Goal: Task Accomplishment & Management: Manage account settings

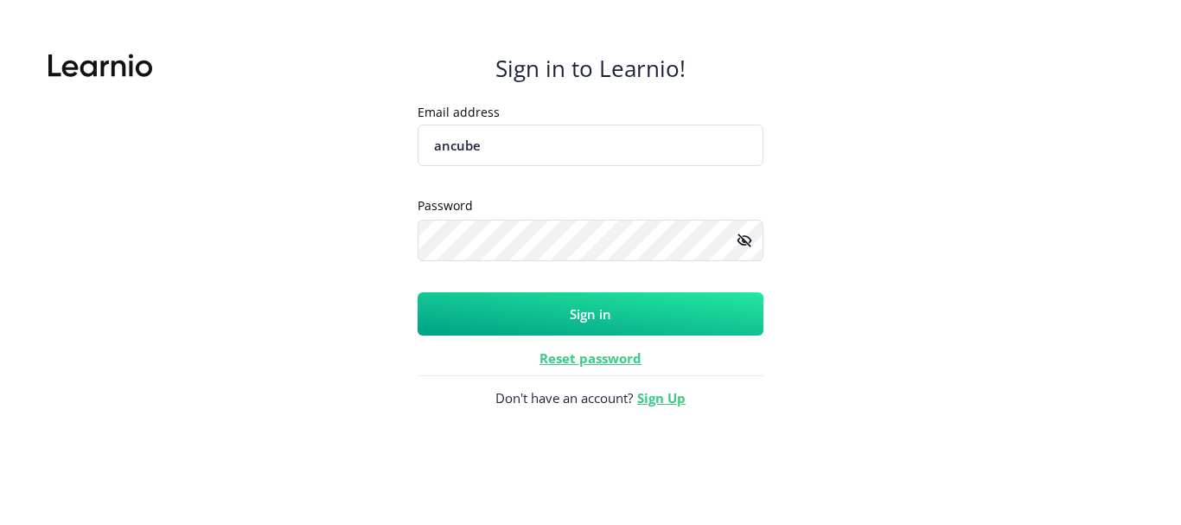
type input "[EMAIL_ADDRESS][DOMAIN_NAME]"
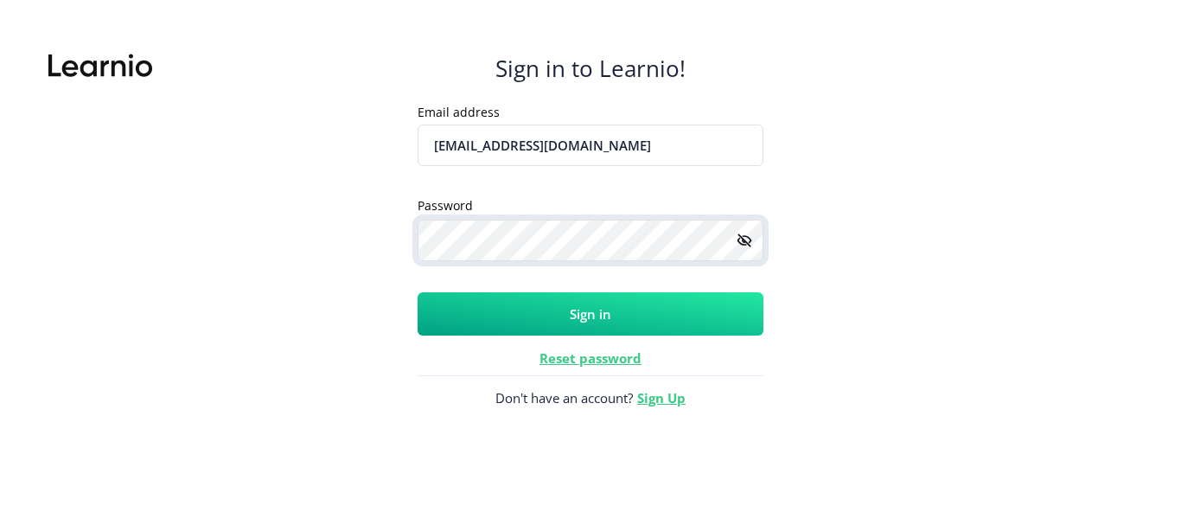
click at [417, 292] on button "Sign in" at bounding box center [590, 313] width 346 height 43
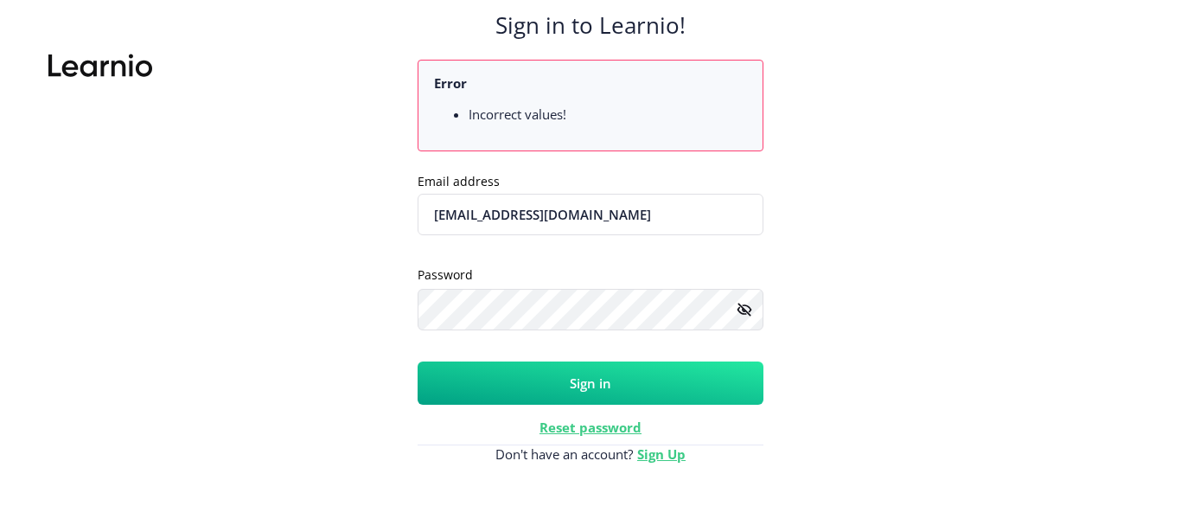
click at [480, 398] on button "Sign in" at bounding box center [590, 382] width 346 height 43
click at [562, 392] on button "Sign in" at bounding box center [590, 382] width 346 height 43
click at [744, 311] on icon at bounding box center [743, 308] width 13 height 13
click at [514, 371] on button "Sign in" at bounding box center [590, 382] width 346 height 43
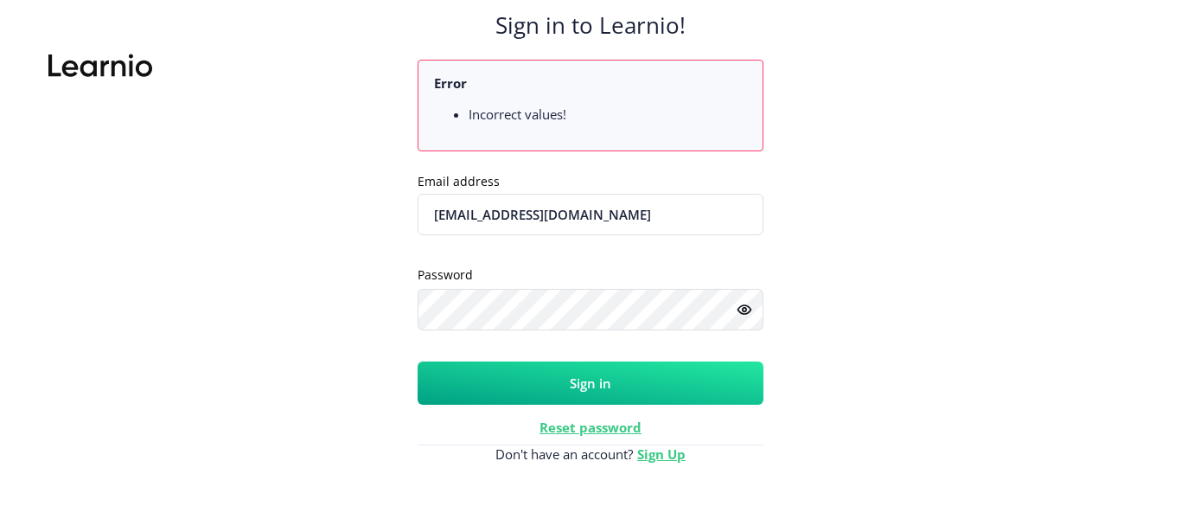
click at [568, 383] on button "Sign in" at bounding box center [590, 382] width 346 height 43
click at [548, 368] on button "Sign in" at bounding box center [590, 382] width 346 height 43
